Goal: Task Accomplishment & Management: Complete application form

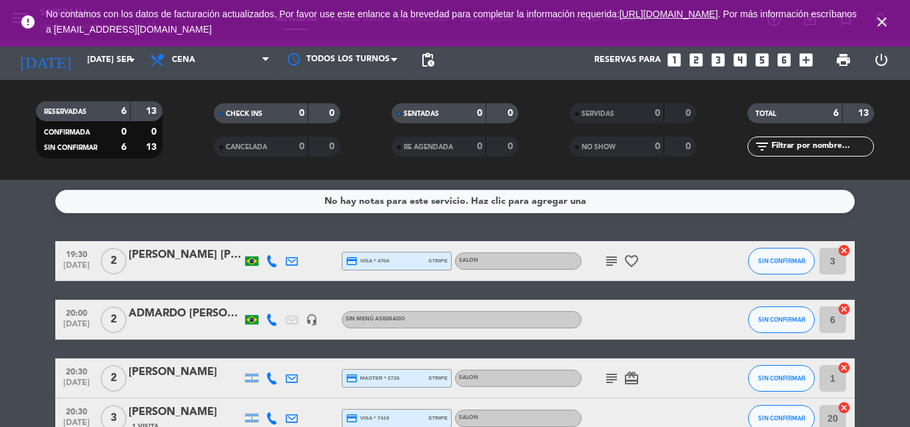
click at [720, 56] on icon "looks_3" at bounding box center [718, 59] width 17 height 17
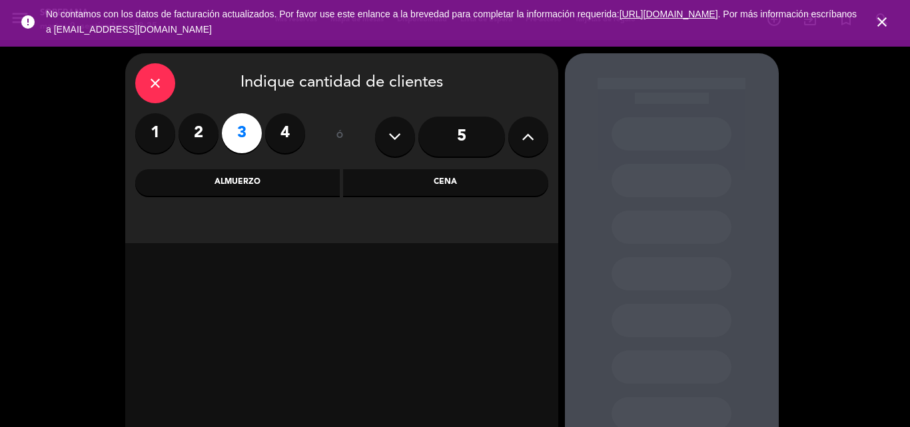
click at [879, 23] on icon "close" at bounding box center [882, 22] width 16 height 16
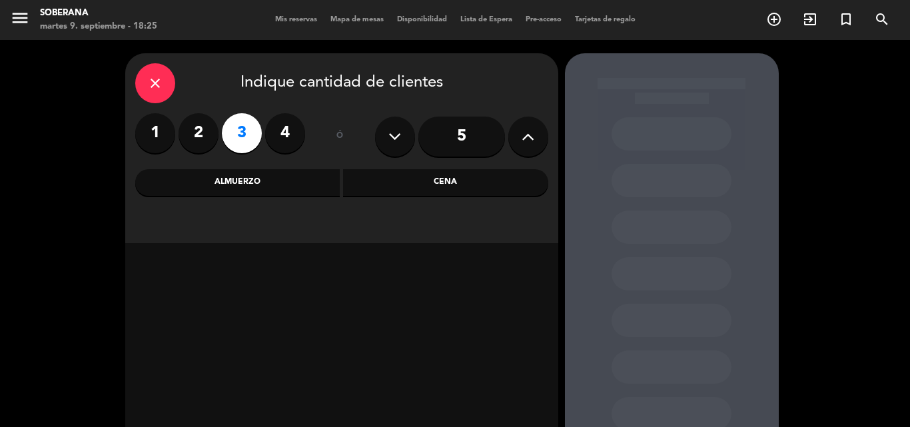
click at [458, 188] on div "Cena" at bounding box center [445, 182] width 205 height 27
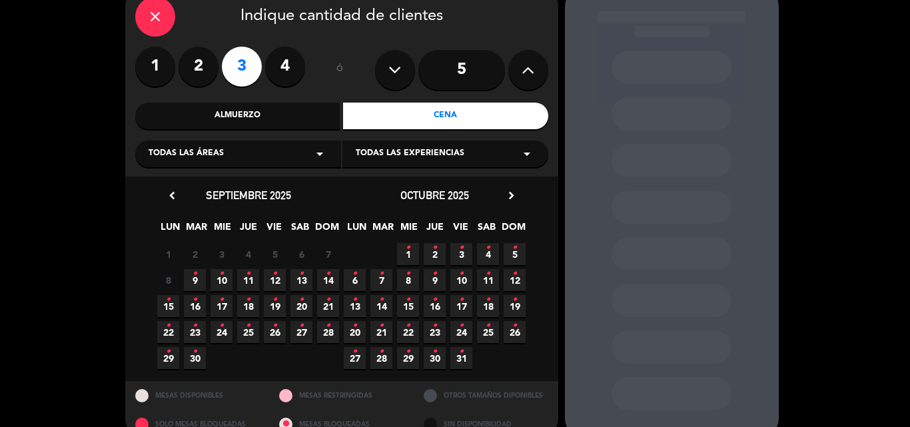
click at [199, 278] on span "9 •" at bounding box center [195, 280] width 22 height 22
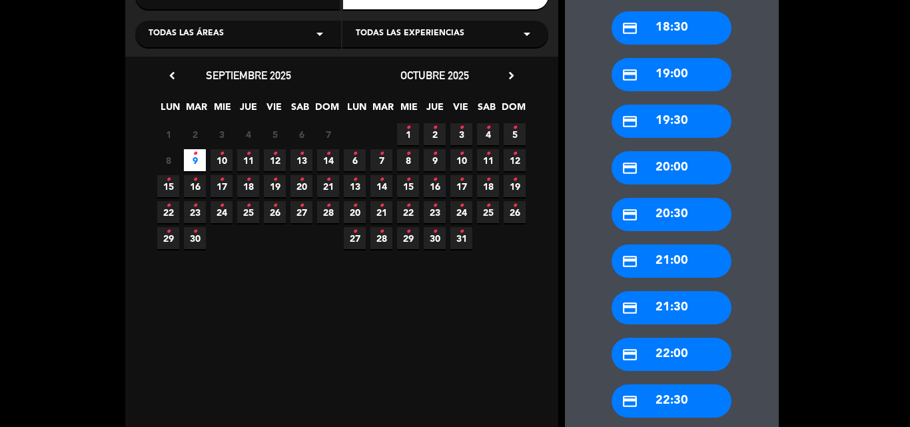
click at [684, 305] on div "credit_card 21:30" at bounding box center [672, 307] width 120 height 33
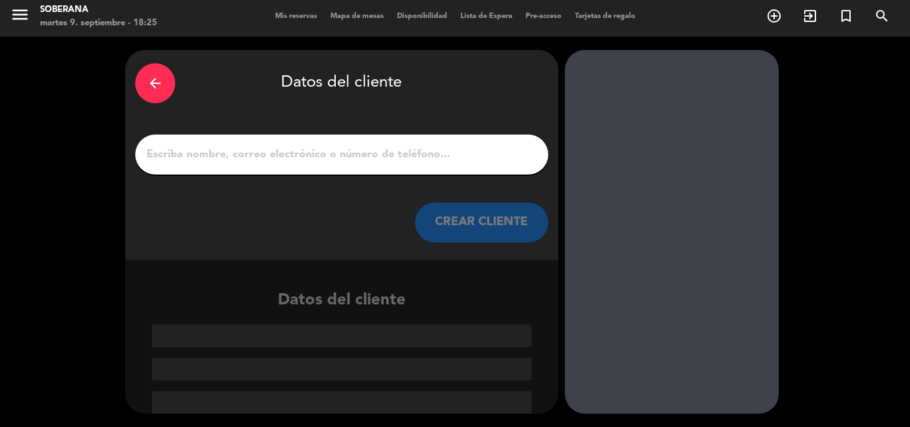
scroll to position [3, 0]
click at [414, 159] on input "1" at bounding box center [341, 154] width 393 height 19
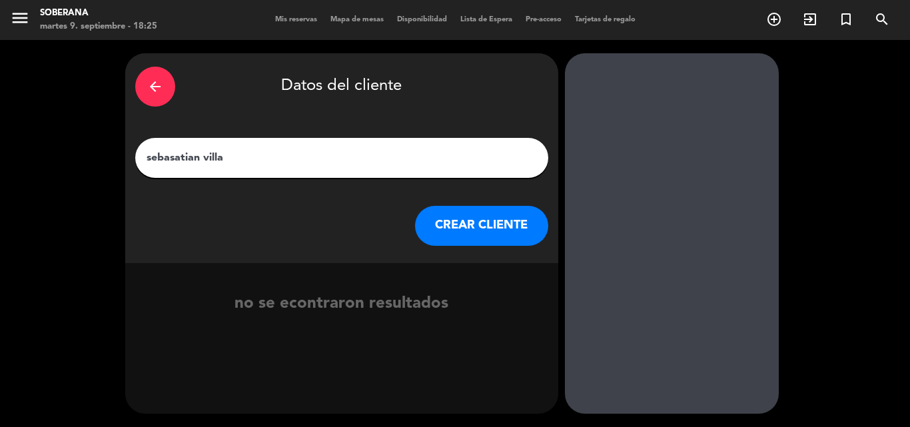
type input "sebasatian villa"
click at [484, 218] on button "CREAR CLIENTE" at bounding box center [481, 226] width 133 height 40
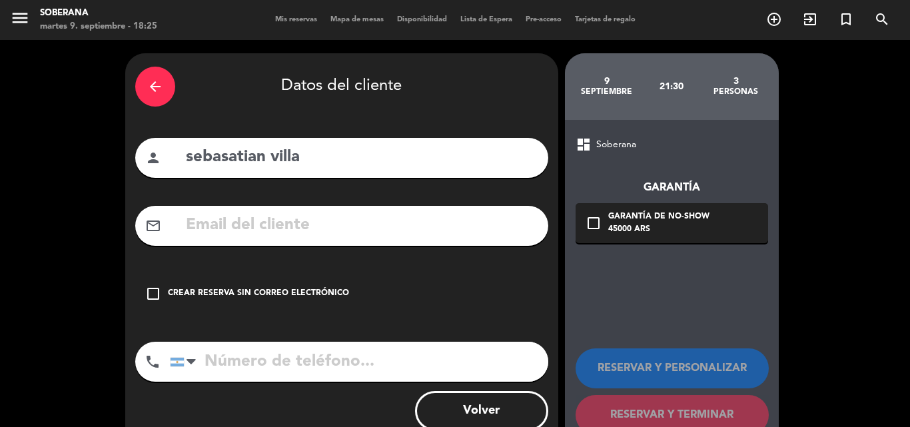
click at [322, 365] on input "tel" at bounding box center [359, 362] width 378 height 40
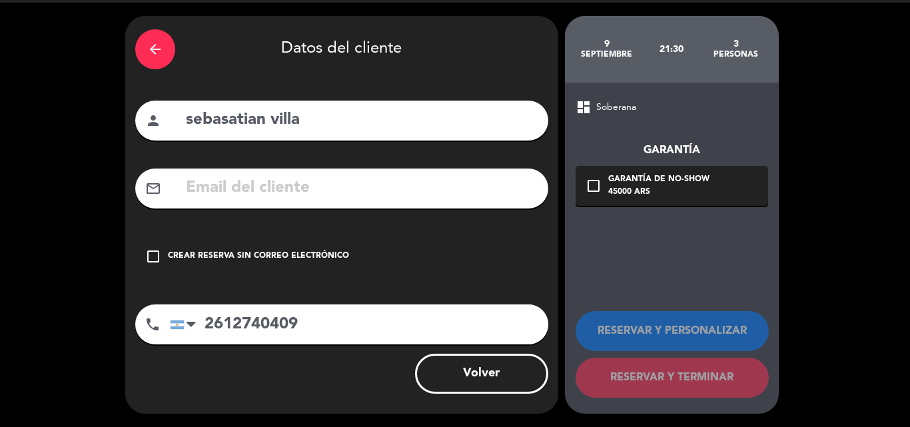
type input "2612740409"
click at [171, 245] on div "check_box_outline_blank Crear reserva sin correo electrónico" at bounding box center [341, 257] width 413 height 40
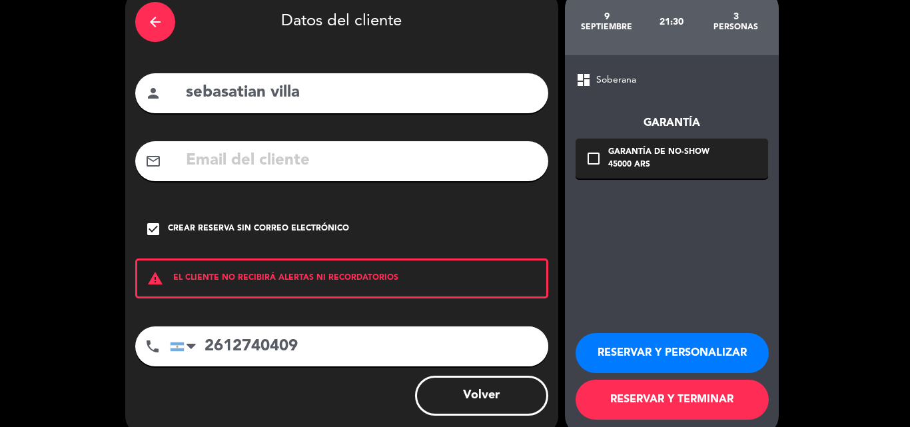
scroll to position [87, 0]
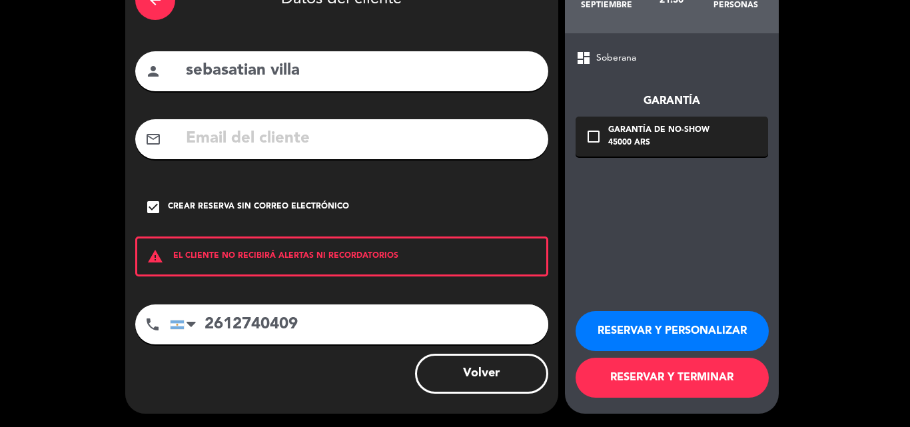
click at [674, 319] on button "RESERVAR Y PERSONALIZAR" at bounding box center [672, 331] width 193 height 40
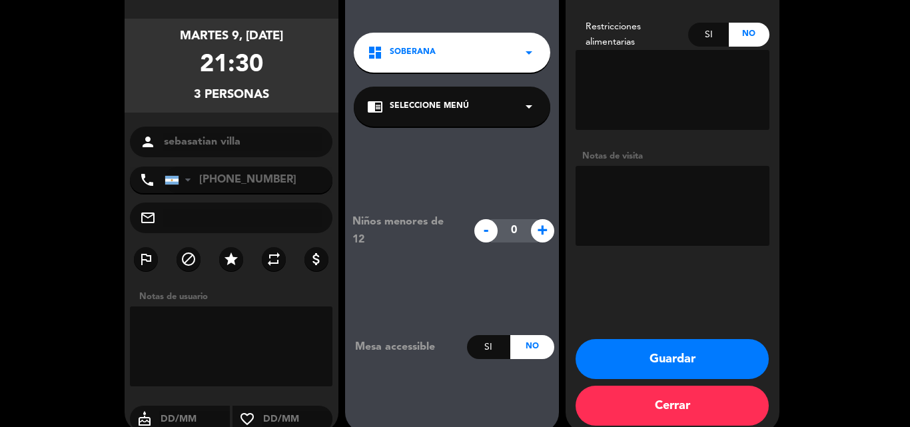
scroll to position [106, 0]
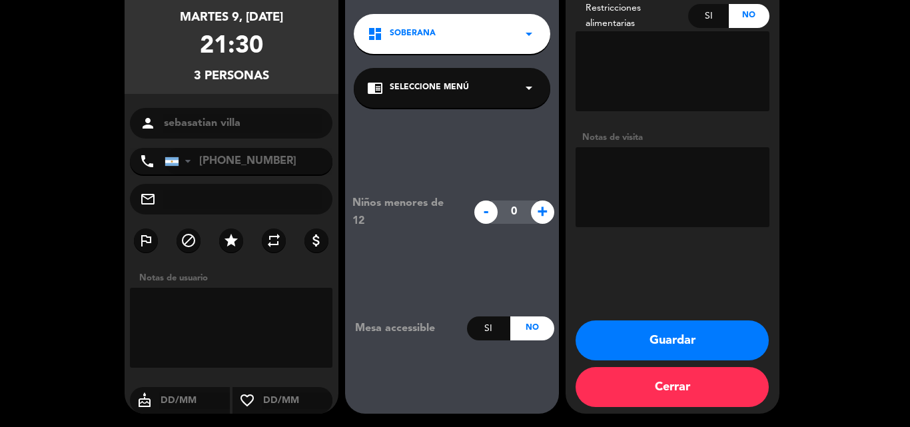
click at [673, 332] on button "Guardar" at bounding box center [672, 340] width 193 height 40
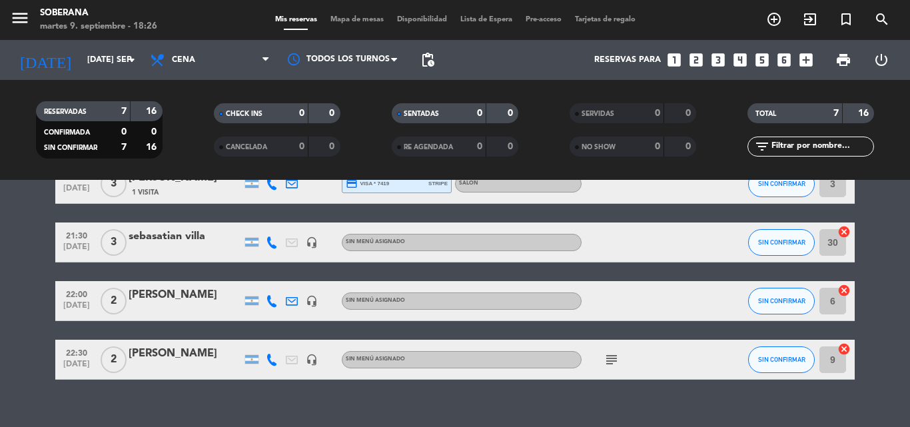
scroll to position [254, 0]
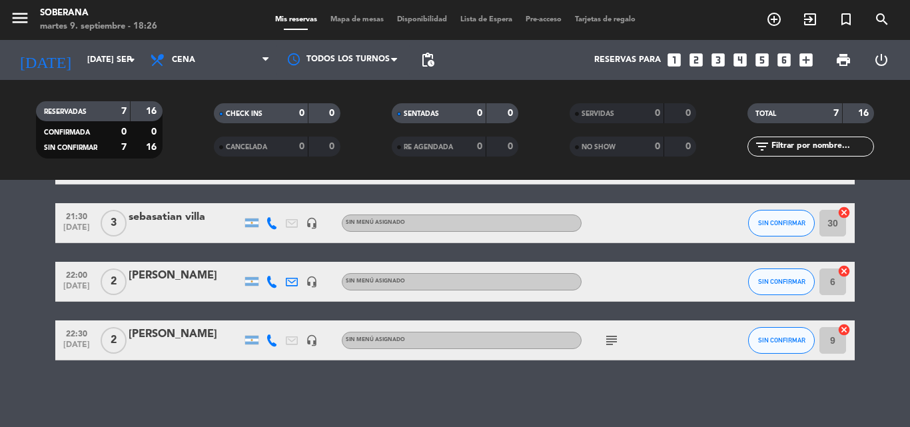
click at [160, 219] on div "sebasatian villa" at bounding box center [185, 217] width 113 height 17
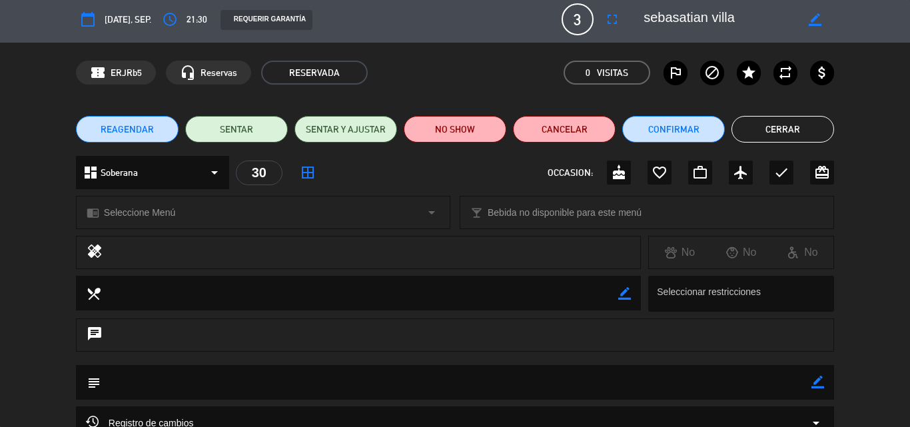
scroll to position [0, 0]
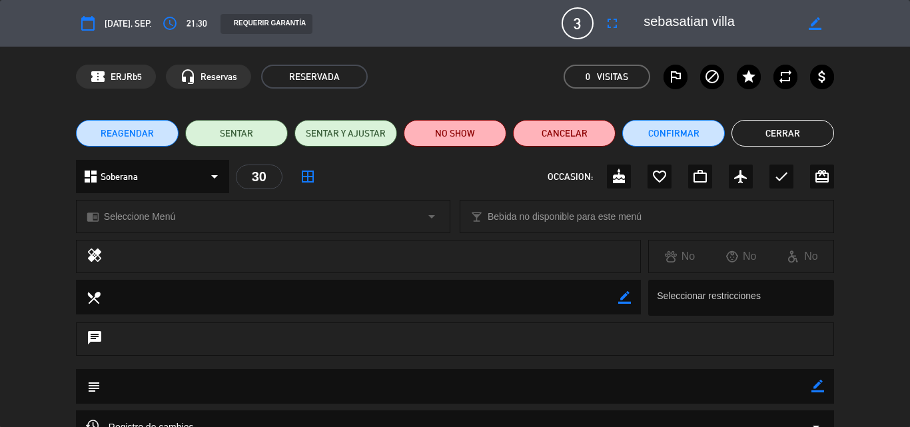
click at [811, 25] on icon "border_color" at bounding box center [815, 23] width 13 height 13
click at [684, 23] on textarea at bounding box center [720, 23] width 153 height 24
type textarea "[PERSON_NAME]"
click at [811, 21] on icon at bounding box center [815, 23] width 13 height 13
click at [769, 131] on button "Cerrar" at bounding box center [783, 133] width 103 height 27
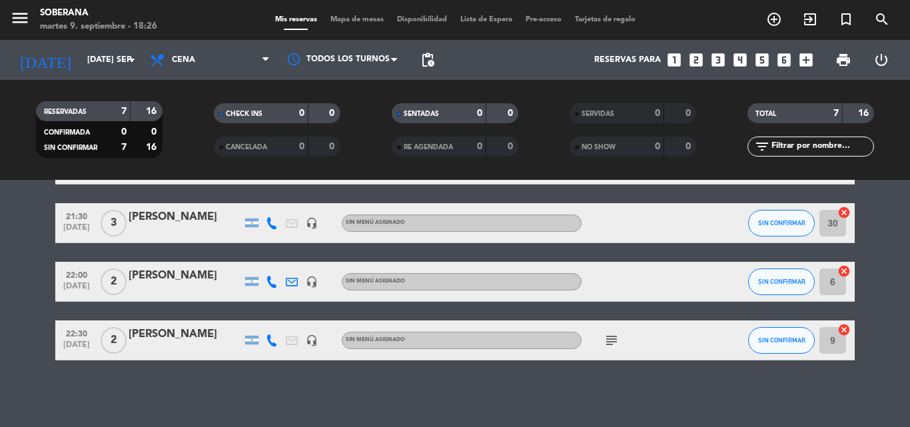
click at [837, 230] on input "30" at bounding box center [832, 223] width 27 height 27
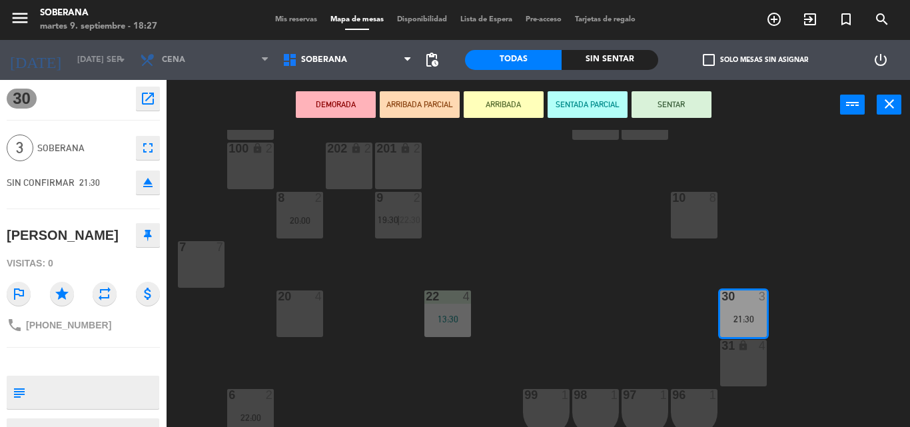
scroll to position [133, 0]
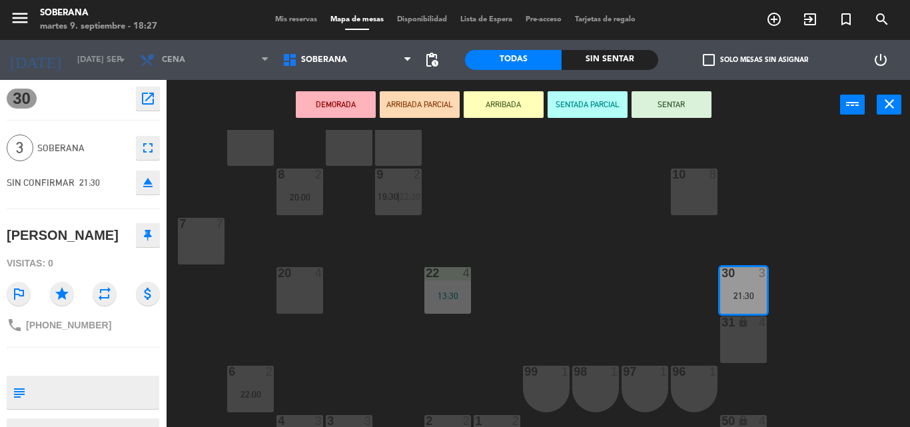
click at [289, 296] on div "20 4" at bounding box center [299, 290] width 47 height 47
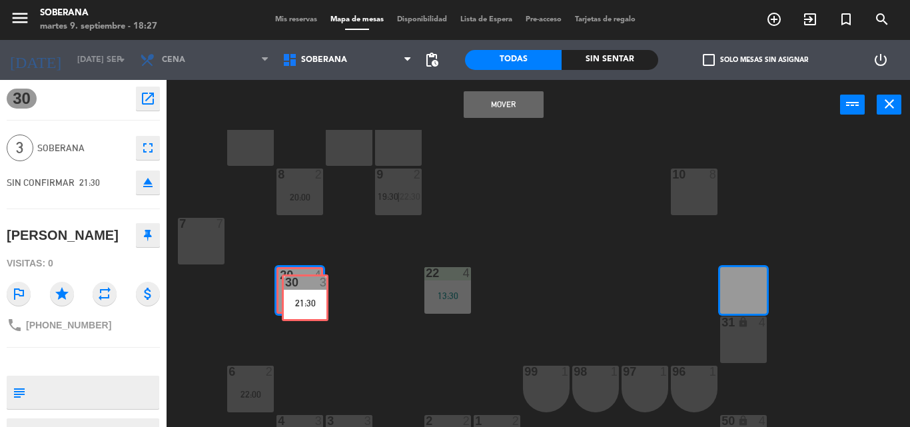
drag, startPoint x: 753, startPoint y: 288, endPoint x: 315, endPoint y: 294, distance: 437.7
click at [315, 294] on div "102 lock 2 103 lock 2 104 lock 2 105 lock 2 106 lock 2 107 lock 2 101 lock 2 11…" at bounding box center [543, 278] width 734 height 297
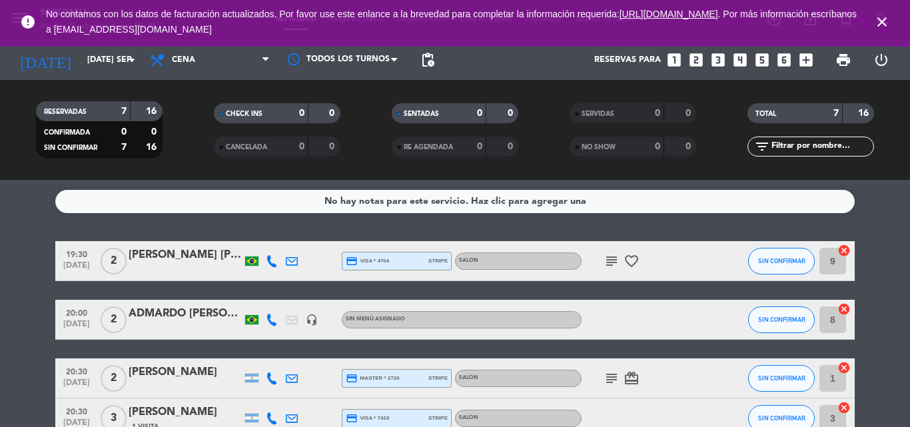
click at [886, 19] on icon "close" at bounding box center [882, 22] width 16 height 16
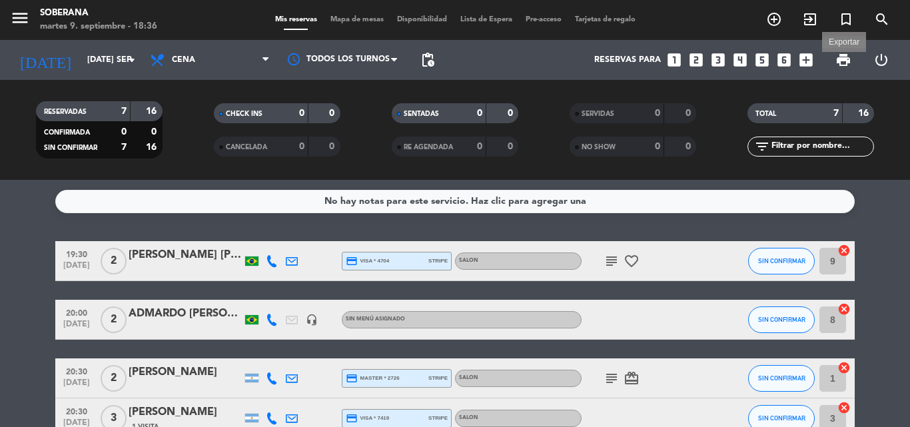
click at [845, 53] on span "print" at bounding box center [843, 60] width 16 height 16
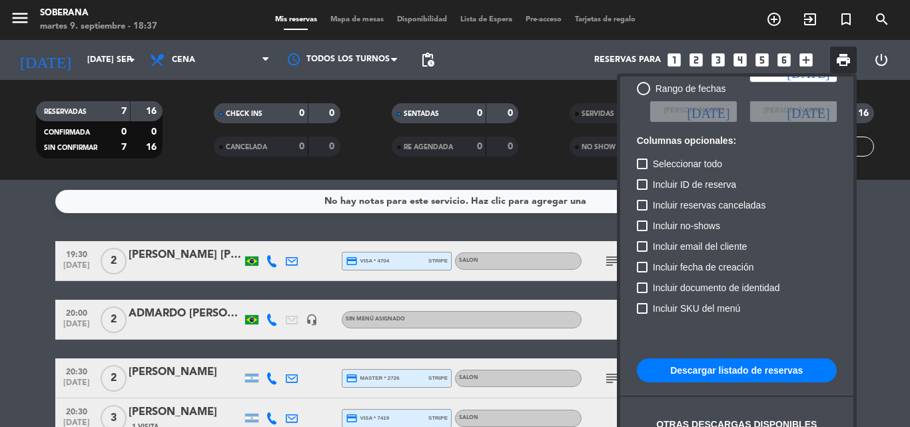
scroll to position [81, 0]
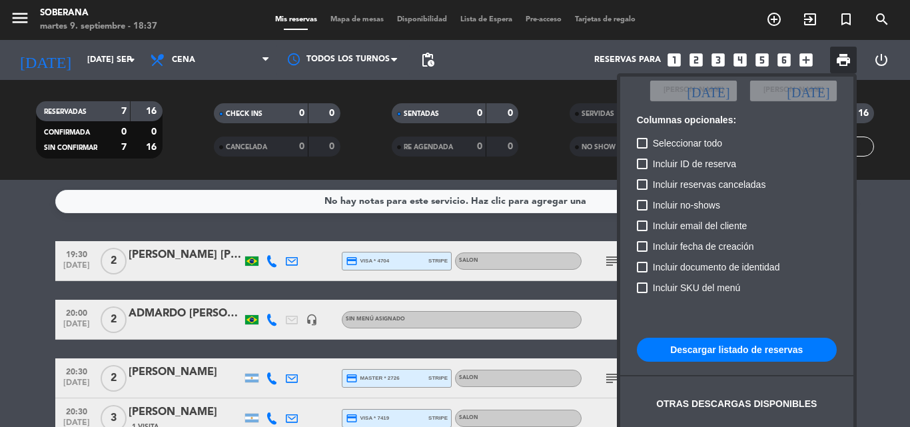
click at [720, 345] on button "Descargar listado de reservas" at bounding box center [737, 350] width 200 height 24
click at [688, 404] on div "Otras descargas disponibles" at bounding box center [736, 403] width 161 height 15
click at [676, 342] on button "Descargar listado de reservas" at bounding box center [737, 350] width 200 height 24
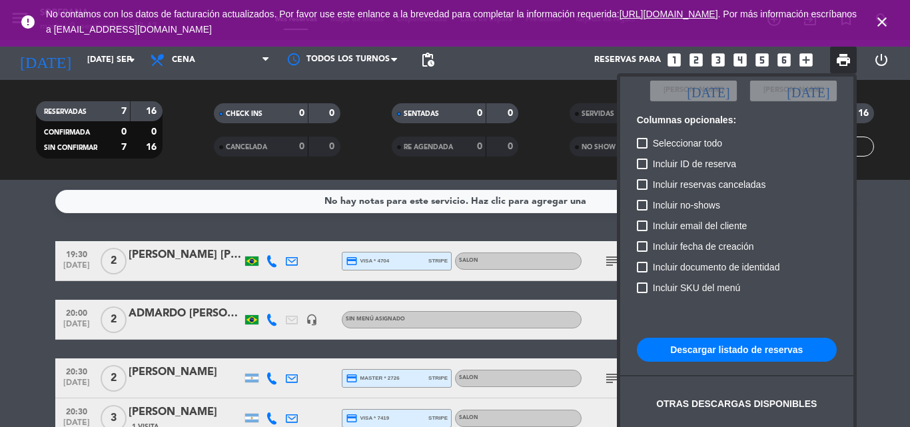
click at [883, 18] on icon "close" at bounding box center [882, 22] width 16 height 16
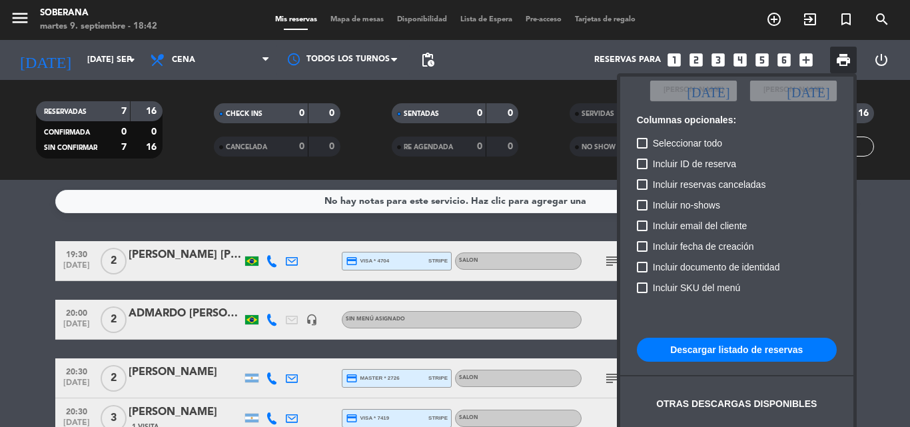
click at [854, 63] on span "print" at bounding box center [843, 60] width 27 height 27
click at [594, 324] on div at bounding box center [455, 213] width 910 height 427
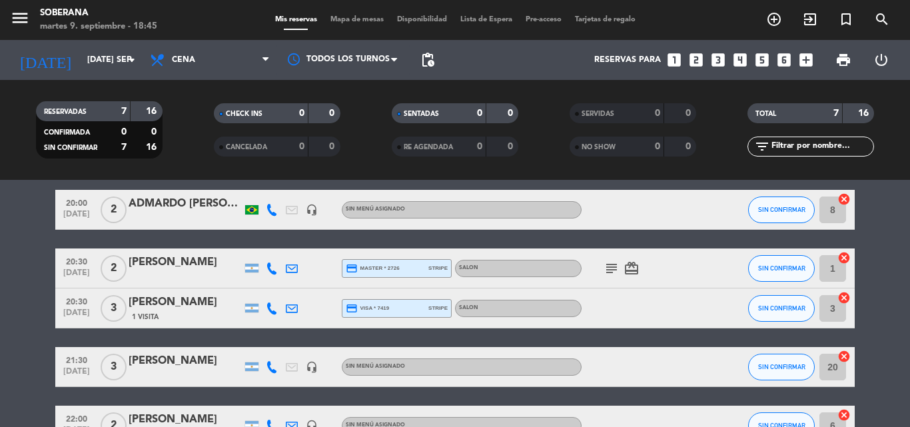
scroll to position [133, 0]
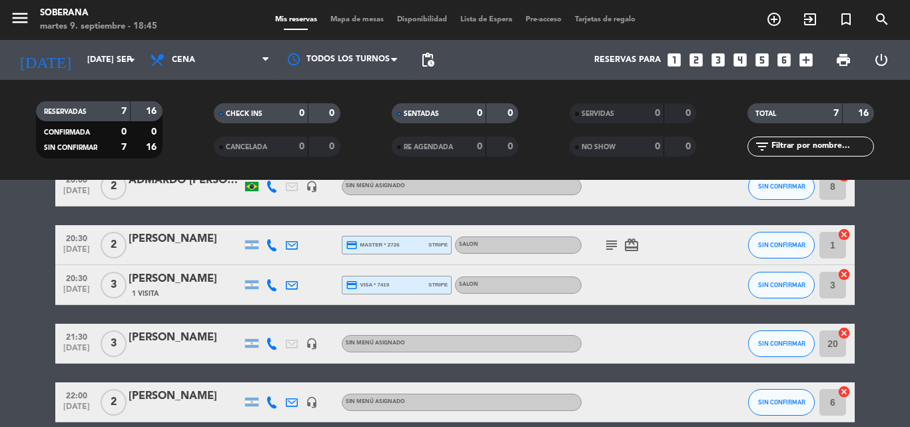
click at [608, 243] on icon "subject" at bounding box center [612, 245] width 16 height 16
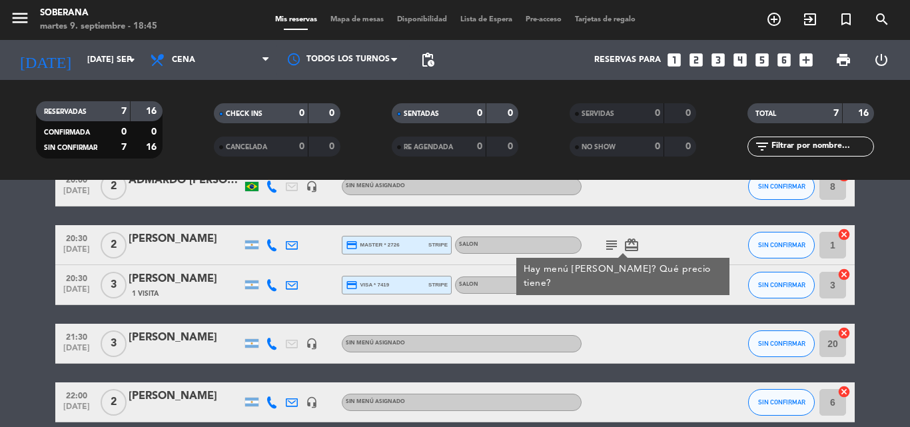
click at [632, 246] on icon "card_giftcard" at bounding box center [632, 245] width 16 height 16
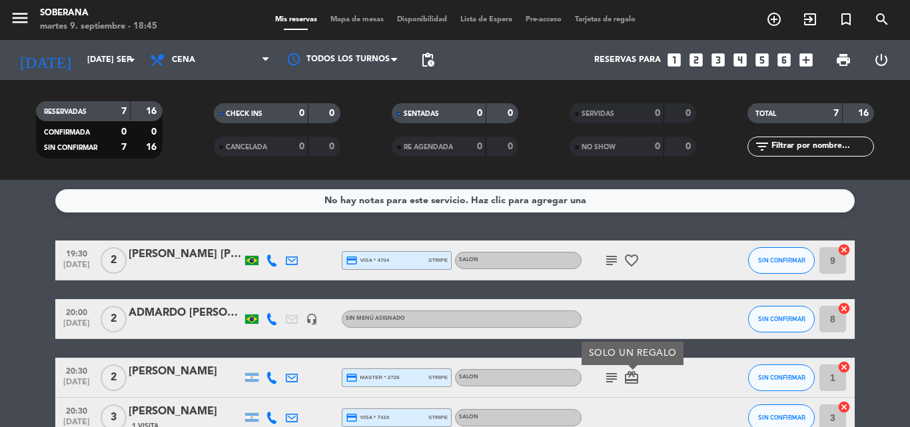
scroll to position [0, 0]
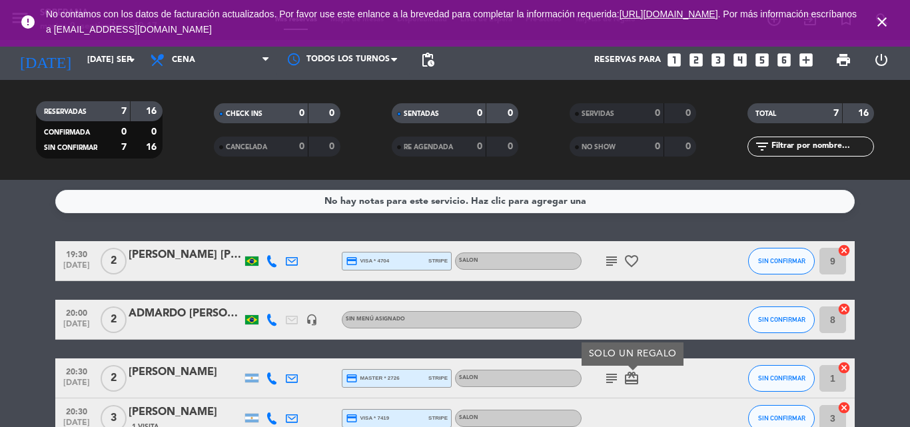
click at [698, 61] on icon "looks_two" at bounding box center [696, 59] width 17 height 17
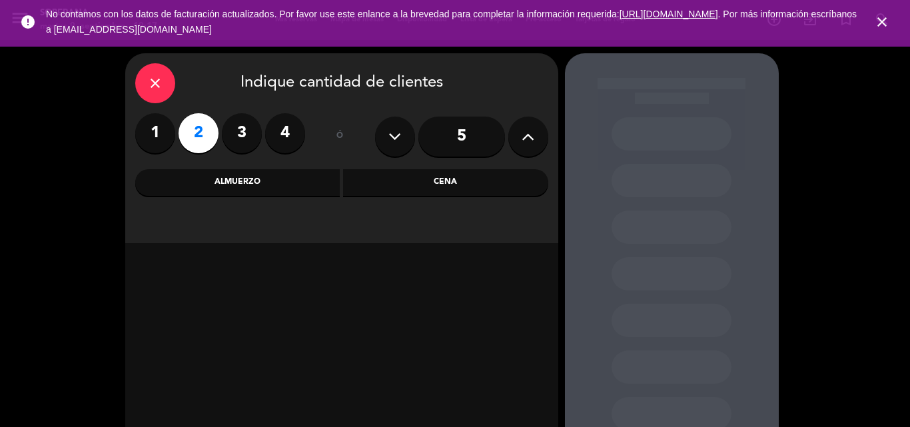
click at [404, 186] on div "Cena" at bounding box center [445, 182] width 205 height 27
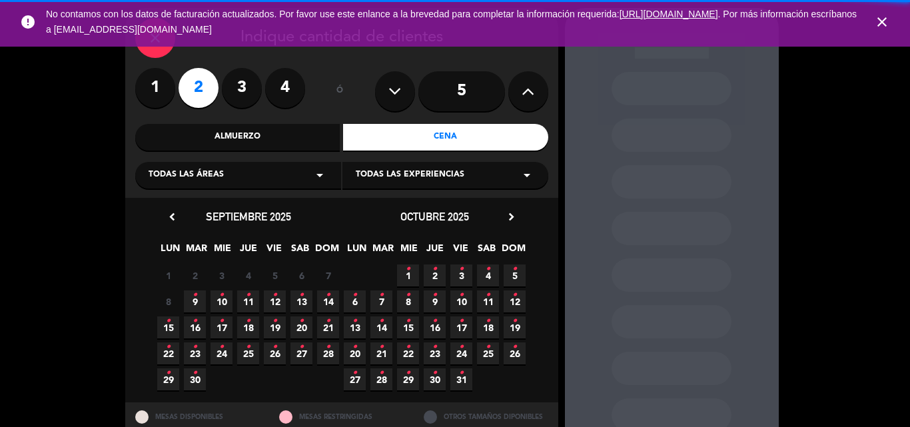
scroll to position [90, 0]
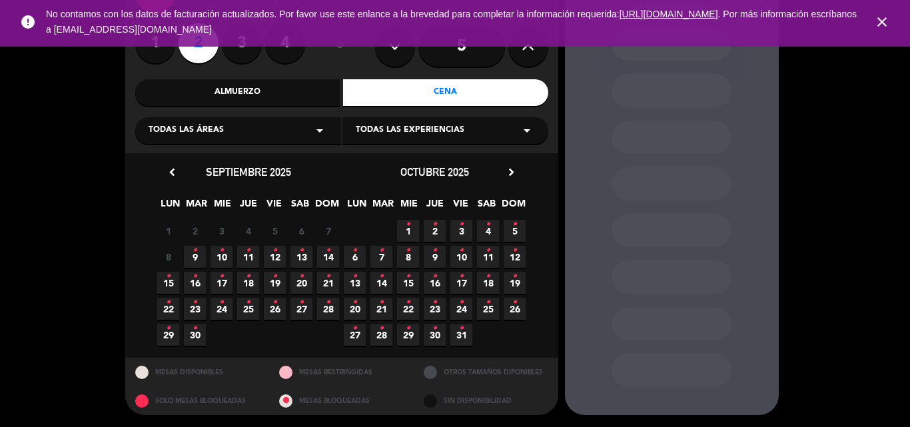
click at [189, 258] on span "9 •" at bounding box center [195, 257] width 22 height 22
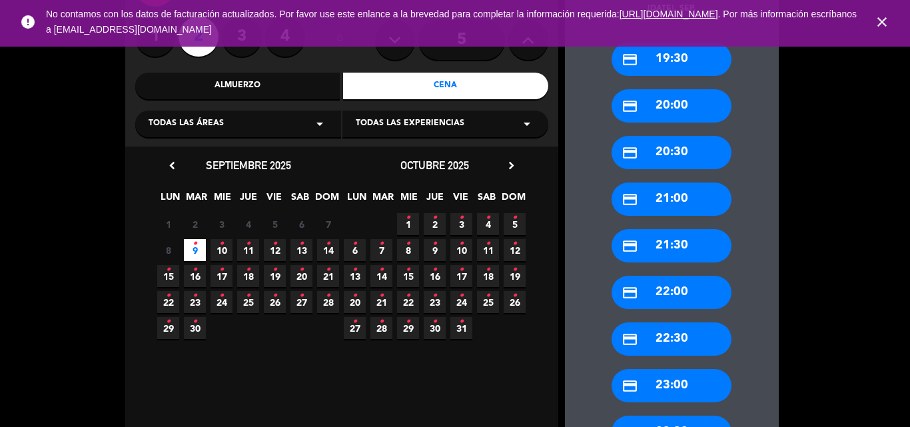
scroll to position [120, 0]
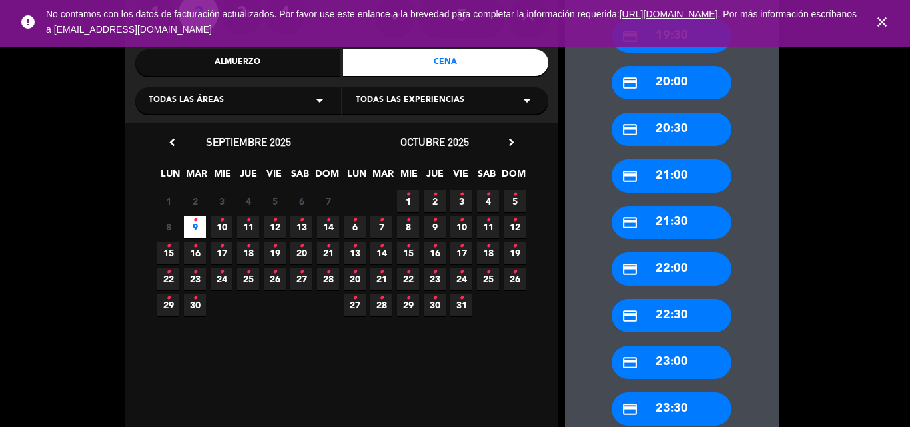
click at [679, 272] on div "credit_card 22:00" at bounding box center [672, 268] width 120 height 33
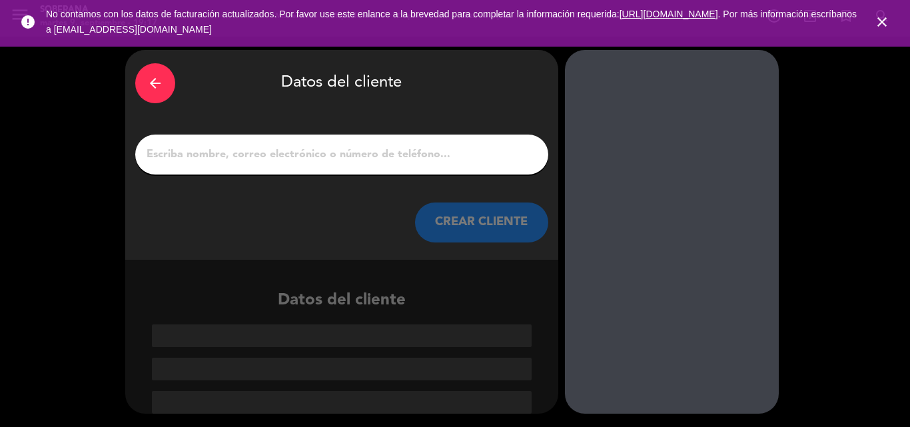
click at [261, 153] on input "1" at bounding box center [341, 154] width 393 height 19
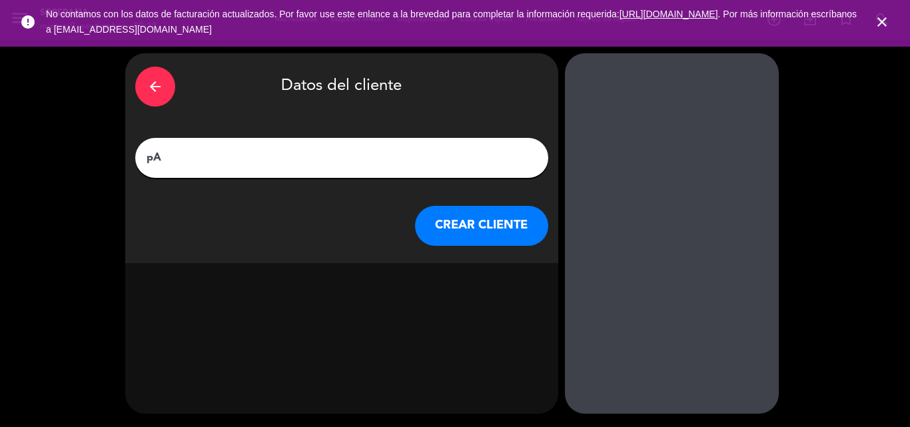
type input "p"
type input "POAULA FERRAZ"
click at [488, 229] on button "CREAR CLIENTE" at bounding box center [481, 226] width 133 height 40
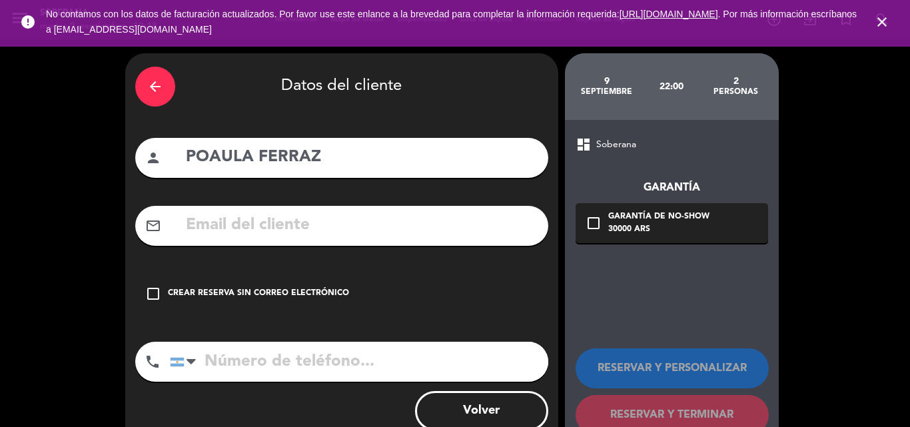
click at [351, 237] on input "text" at bounding box center [362, 225] width 354 height 27
click at [209, 163] on input "POAULA FERRAZ" at bounding box center [362, 157] width 354 height 27
type input "[PERSON_NAME]"
click at [328, 225] on input "text" at bounding box center [362, 225] width 354 height 27
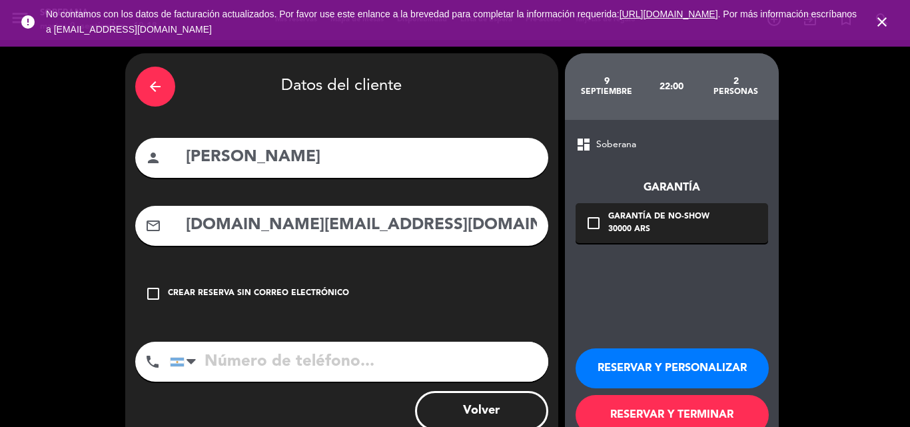
type input "[DOMAIN_NAME][EMAIL_ADDRESS][DOMAIN_NAME]"
click at [374, 360] on input "tel" at bounding box center [359, 362] width 378 height 40
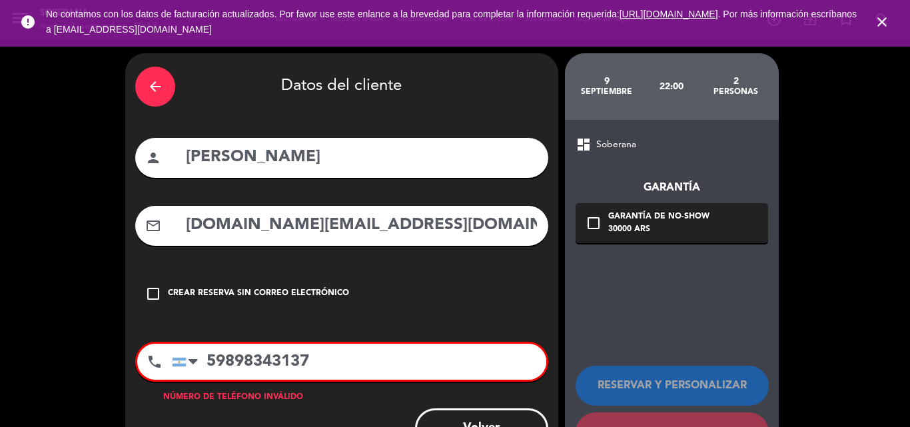
type input "59898343137"
click at [697, 212] on div "Garantía de no-show" at bounding box center [658, 217] width 101 height 13
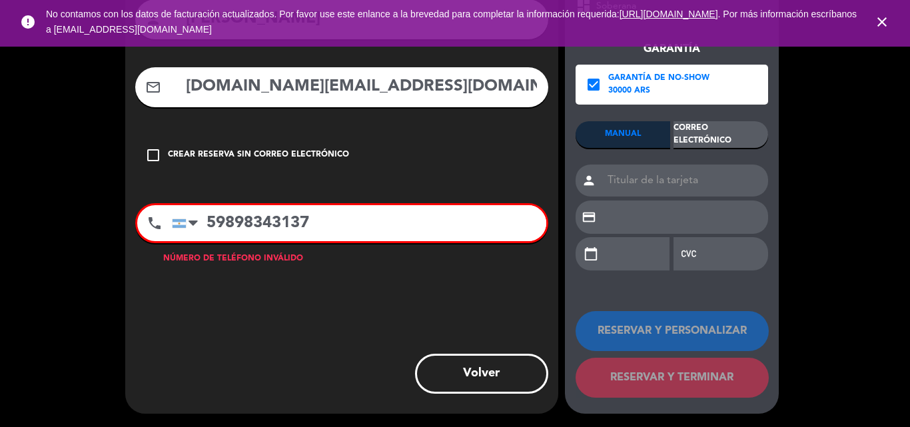
click at [730, 133] on div "Correo Electrónico" at bounding box center [721, 134] width 95 height 27
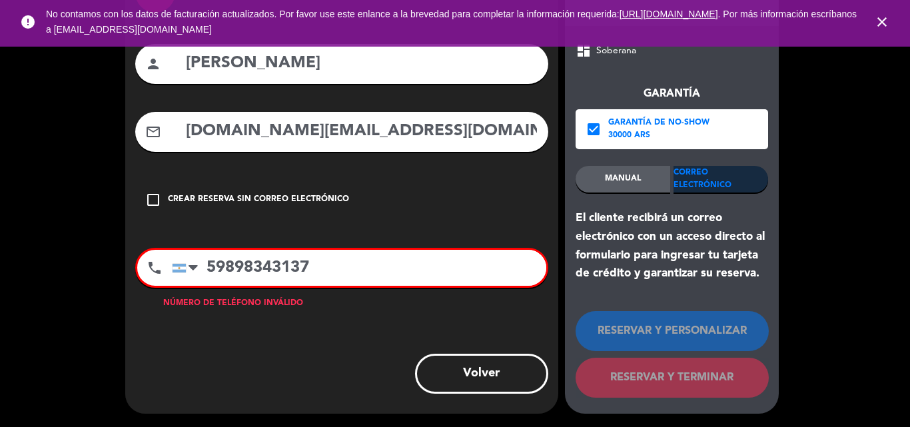
scroll to position [94, 0]
click at [407, 264] on input "59898343137" at bounding box center [359, 268] width 374 height 36
click at [186, 270] on div at bounding box center [188, 267] width 31 height 35
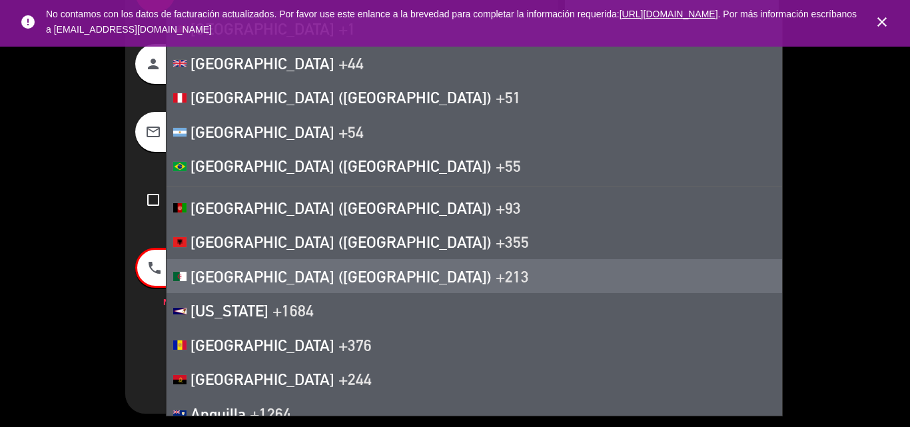
click at [147, 347] on div "arrow_back Datos del cliente person [PERSON_NAME] mail_outline [DOMAIN_NAME][EM…" at bounding box center [341, 186] width 433 height 454
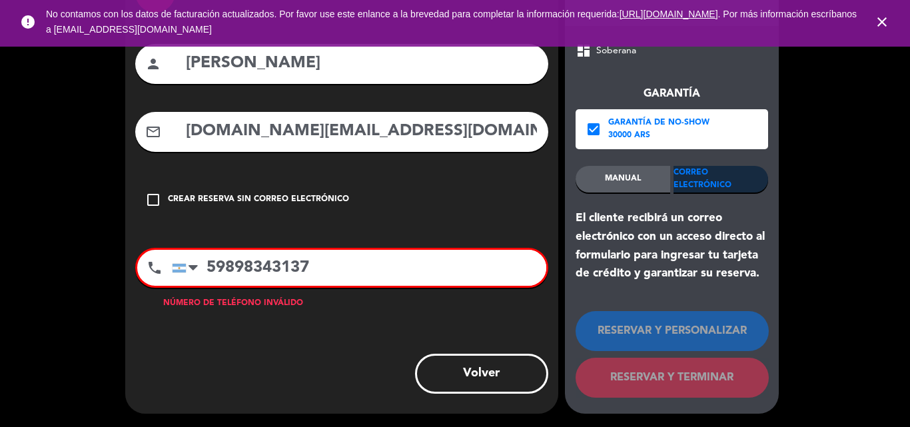
click at [207, 270] on input "59898343137" at bounding box center [359, 268] width 374 height 36
click at [181, 262] on div at bounding box center [188, 267] width 31 height 35
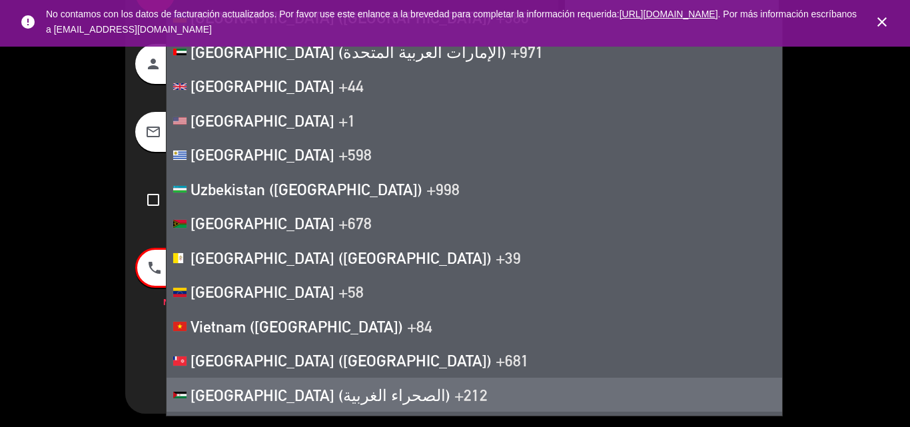
scroll to position [7912, 0]
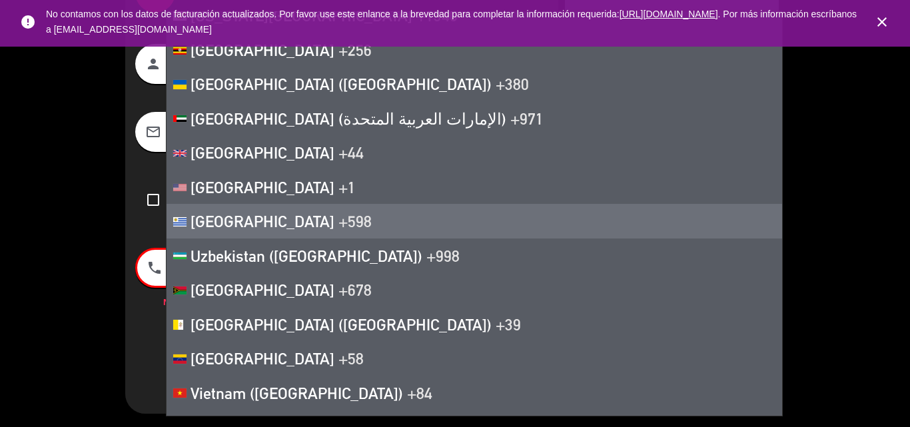
click at [298, 208] on li "[GEOGRAPHIC_DATA] +598" at bounding box center [475, 221] width 616 height 35
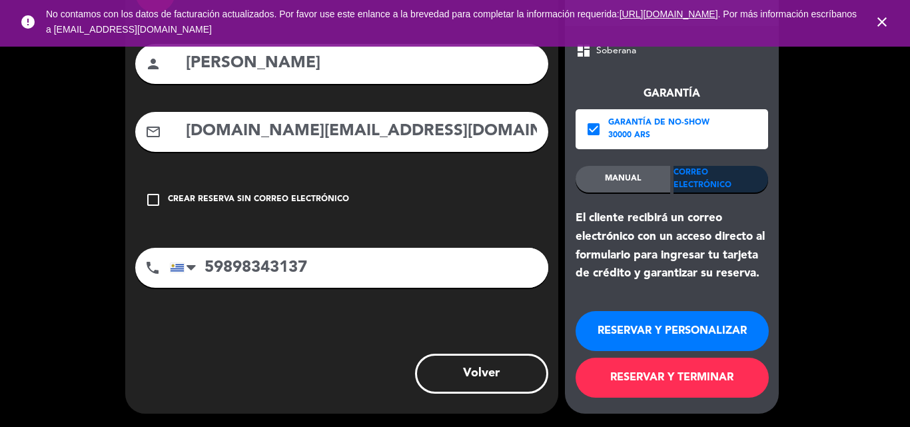
click at [659, 374] on button "RESERVAR Y TERMINAR" at bounding box center [672, 378] width 193 height 40
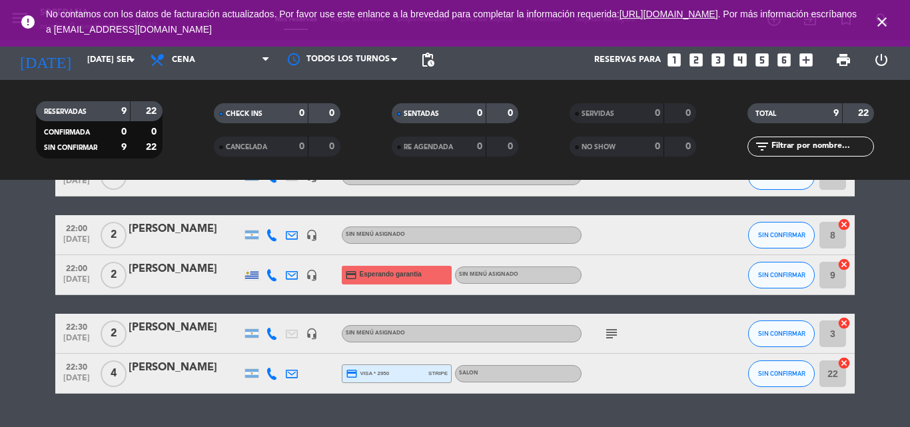
scroll to position [333, 0]
